Goal: Transaction & Acquisition: Purchase product/service

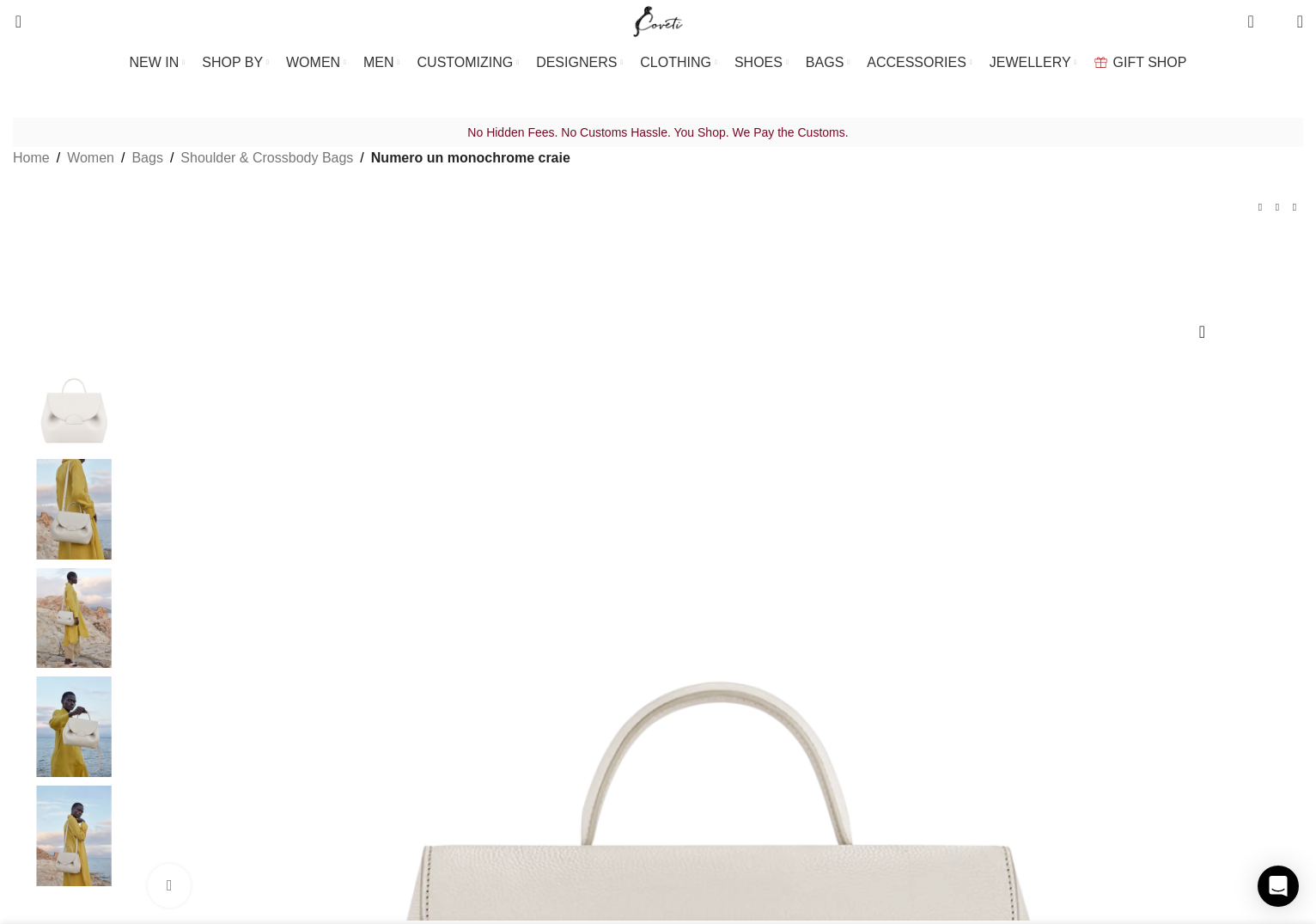
scroll to position [0, 724]
click at [470, 66] on span "CUSTOMIZING" at bounding box center [465, 62] width 96 height 16
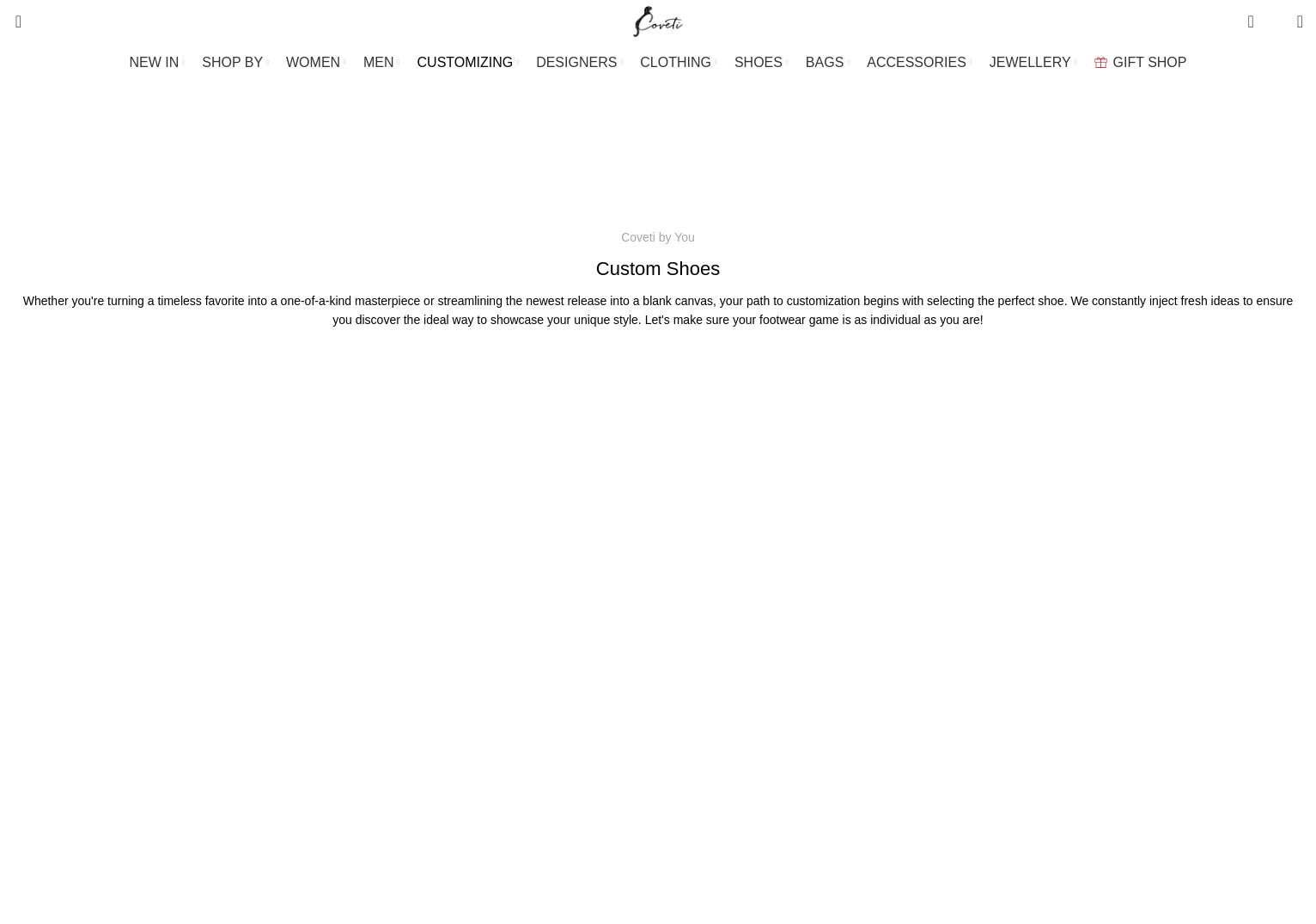
click at [502, 164] on link "Custom Belt Shop" at bounding box center [503, 178] width 154 height 30
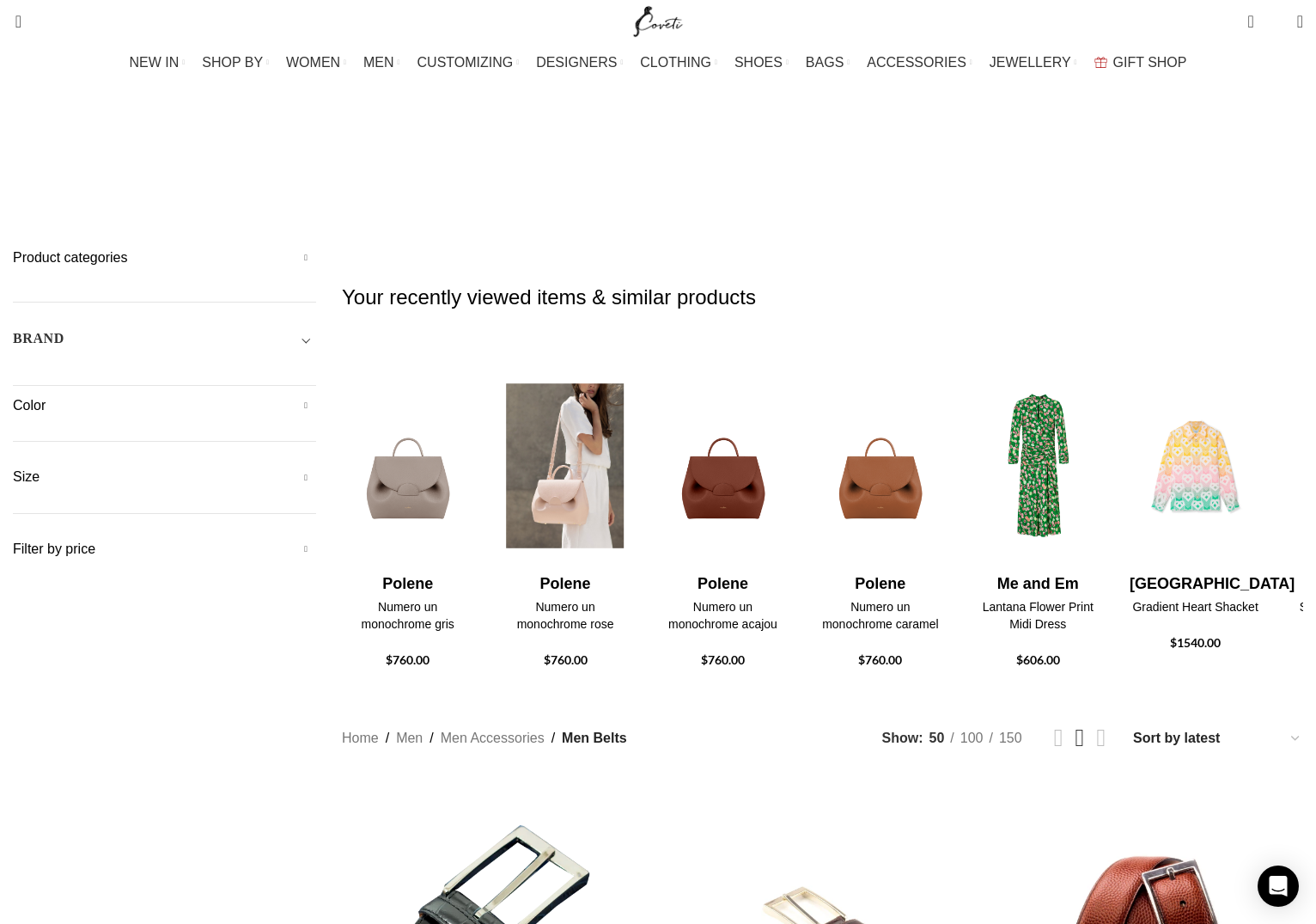
click at [598, 417] on img "4 / 30" at bounding box center [564, 466] width 136 height 212
